Goal: Use online tool/utility: Utilize a website feature to perform a specific function

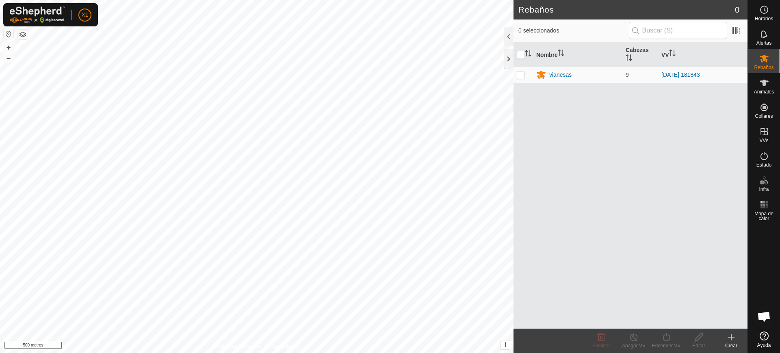
click at [8, 39] on button "button" at bounding box center [9, 34] width 10 height 10
click at [8, 35] on button "button" at bounding box center [9, 34] width 10 height 10
click at [523, 77] on p-checkbox at bounding box center [521, 75] width 8 height 7
checkbox input "true"
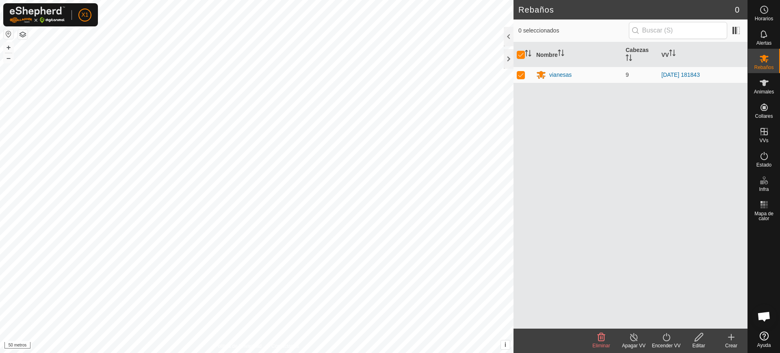
click at [666, 343] on font "Encender VV" at bounding box center [666, 346] width 29 height 6
click at [663, 321] on link "Ahora" at bounding box center [691, 319] width 80 height 16
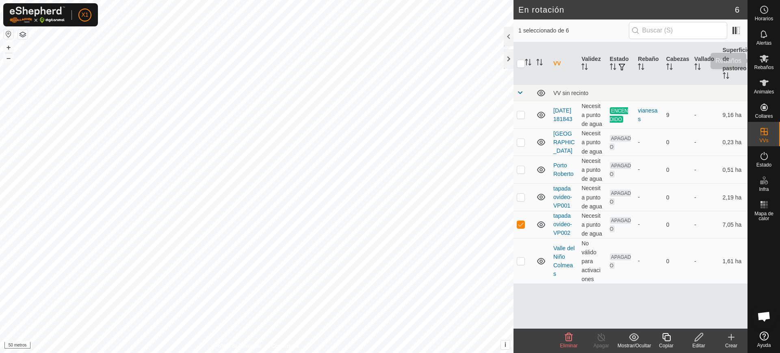
click at [765, 61] on icon at bounding box center [765, 59] width 10 height 10
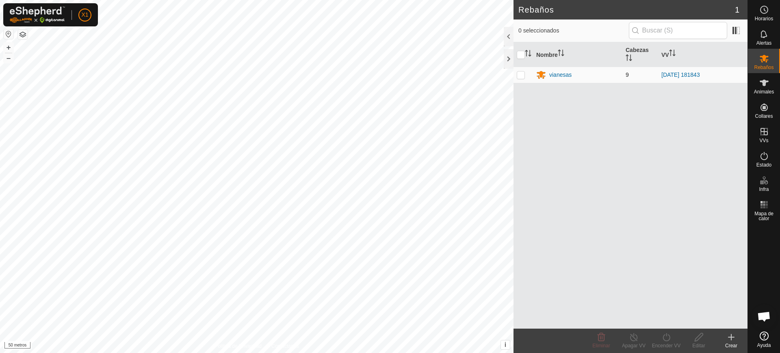
click at [523, 72] on p-checkbox at bounding box center [521, 75] width 8 height 7
checkbox input "true"
click at [662, 332] on icon at bounding box center [667, 337] width 10 height 10
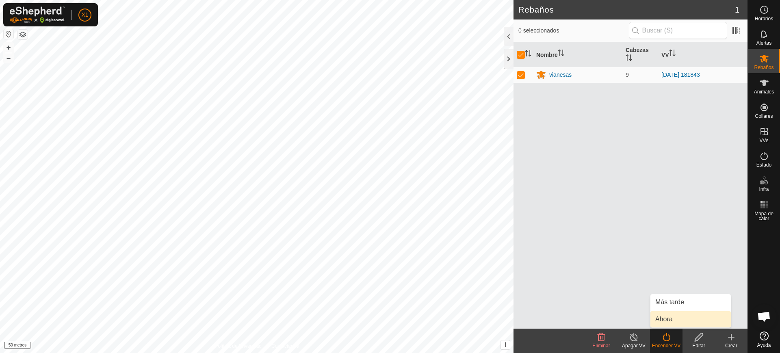
click at [663, 321] on link "Ahora" at bounding box center [691, 319] width 80 height 16
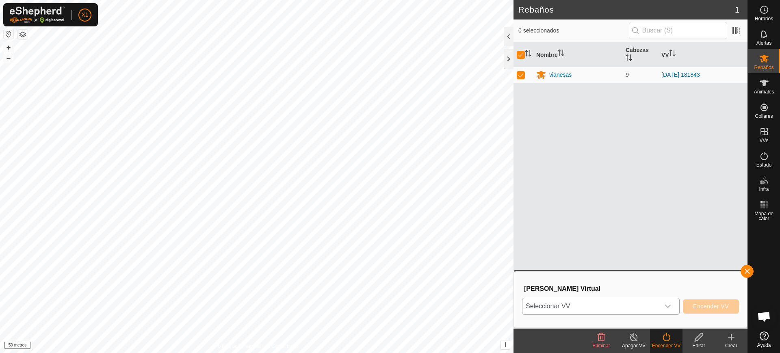
click at [640, 308] on span "Seleccionar VV" at bounding box center [591, 306] width 137 height 16
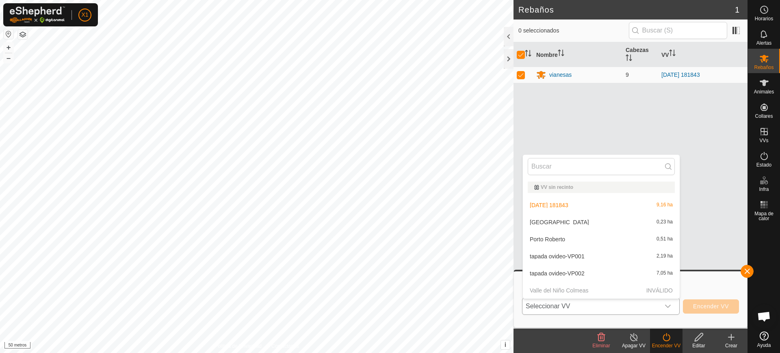
click at [599, 276] on li "tapada ovideo-VP002 7,05 ha" at bounding box center [601, 273] width 157 height 16
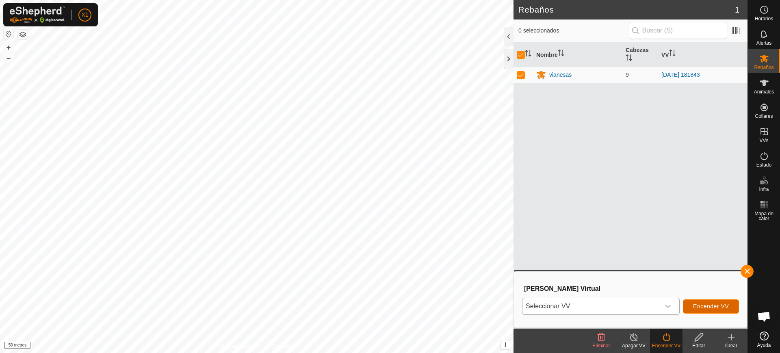
click at [705, 308] on font "Encender VV" at bounding box center [711, 306] width 36 height 7
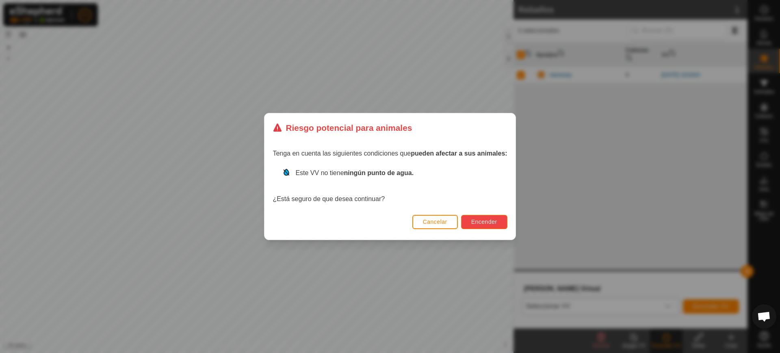
click at [476, 216] on button "Encender" at bounding box center [484, 222] width 46 height 14
